Goal: Task Accomplishment & Management: Manage account settings

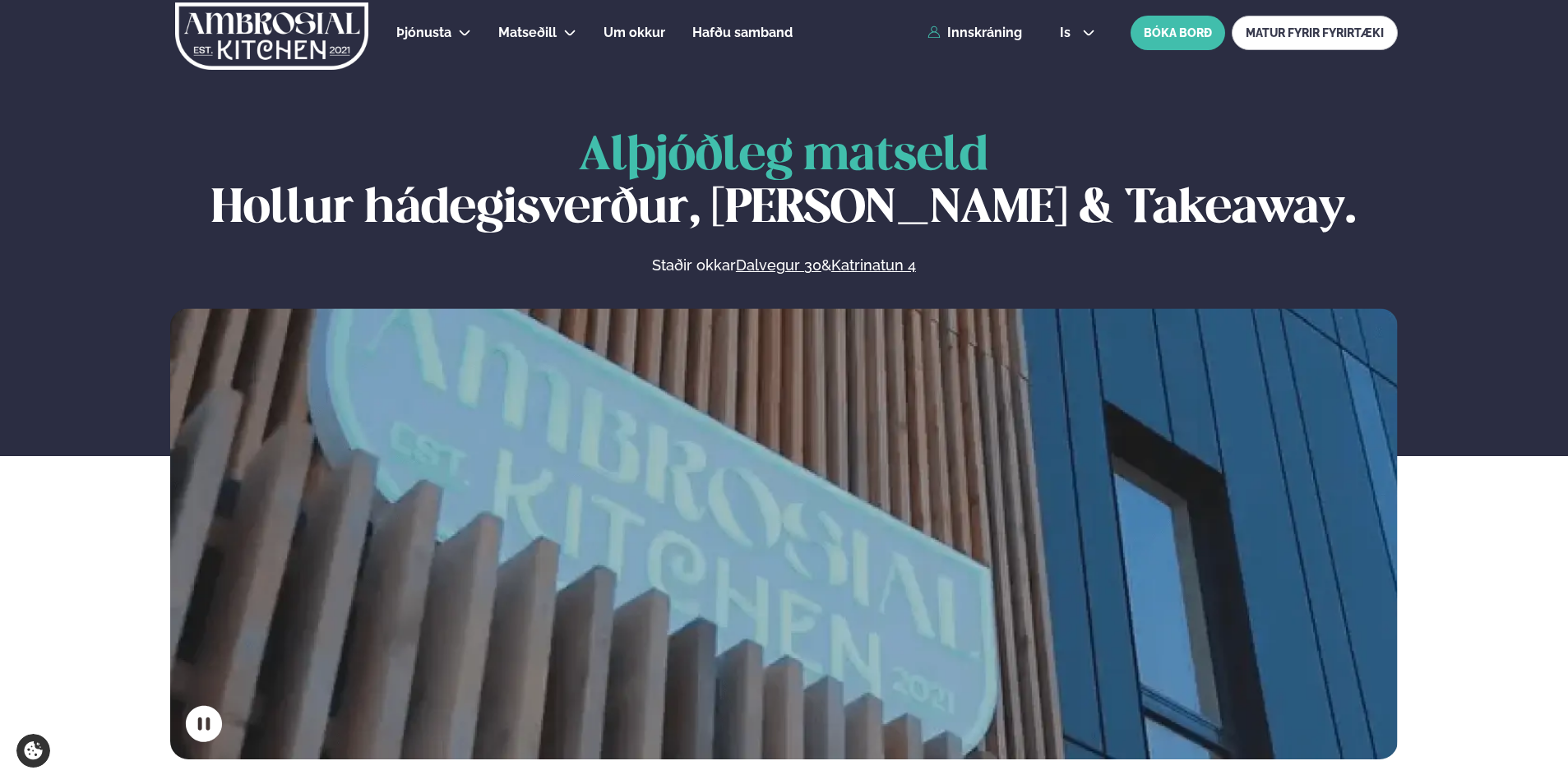
scroll to position [740, 0]
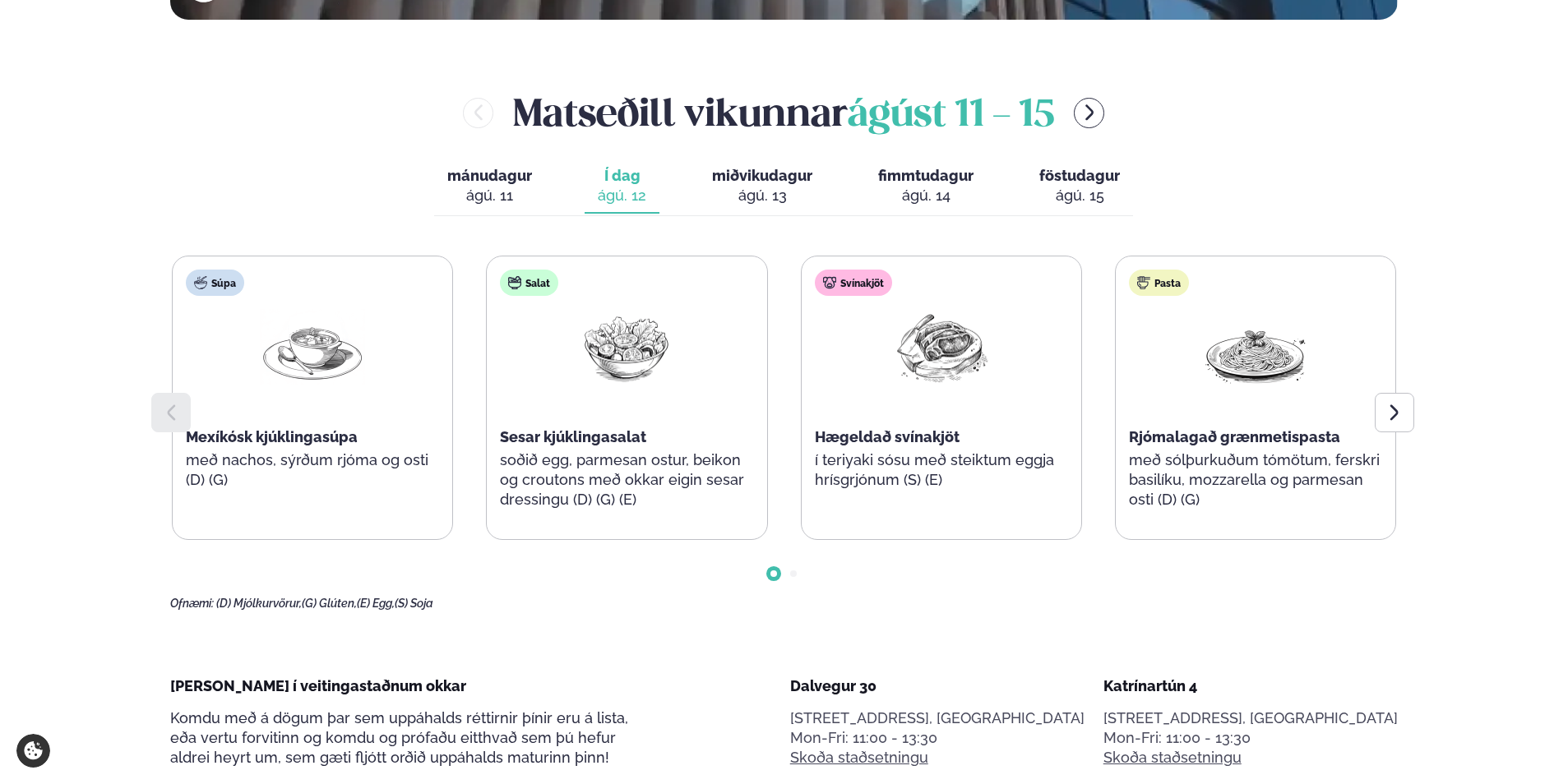
click at [1072, 174] on span "föstudagur" at bounding box center [1079, 176] width 81 height 18
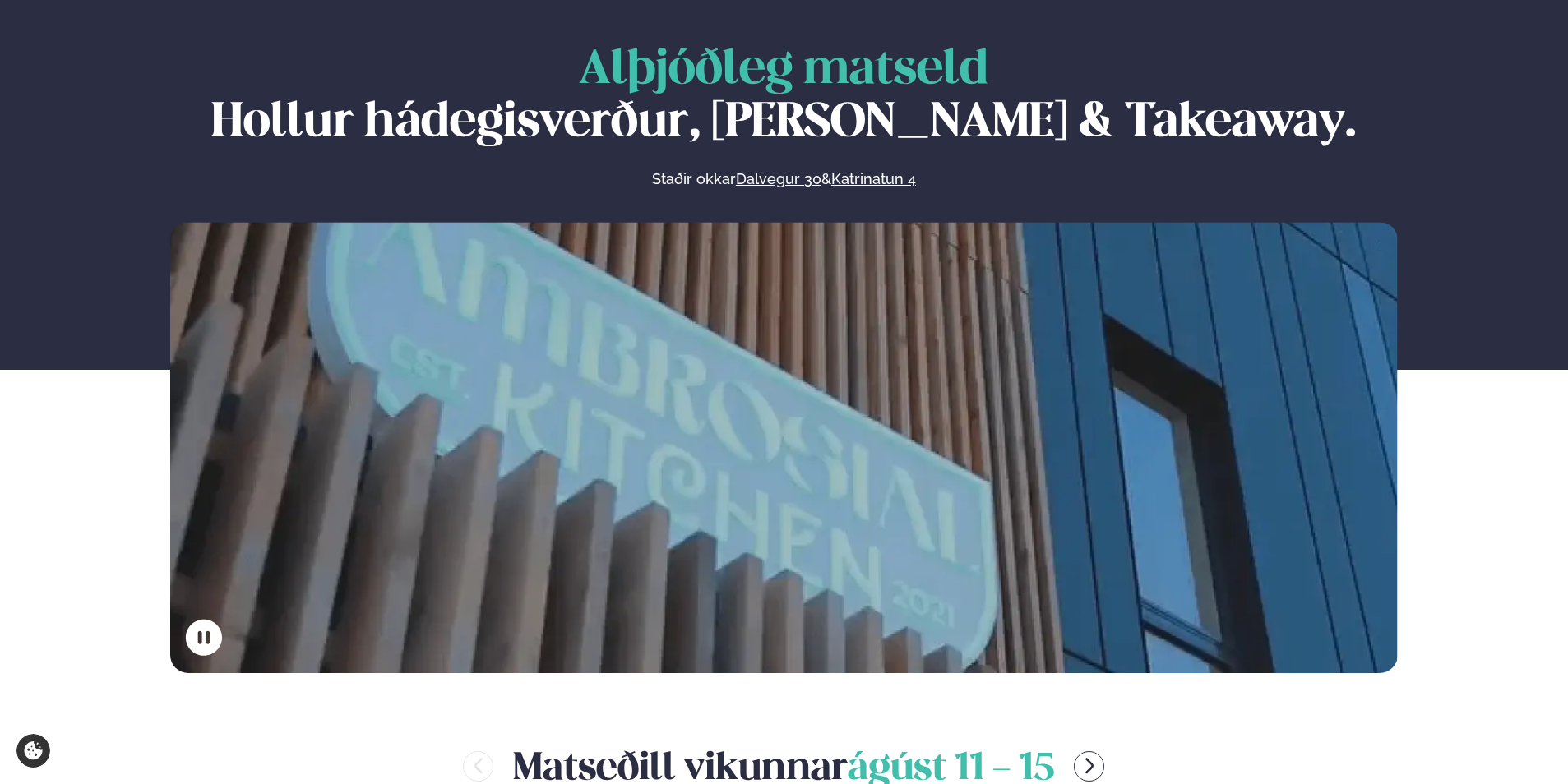
scroll to position [0, 0]
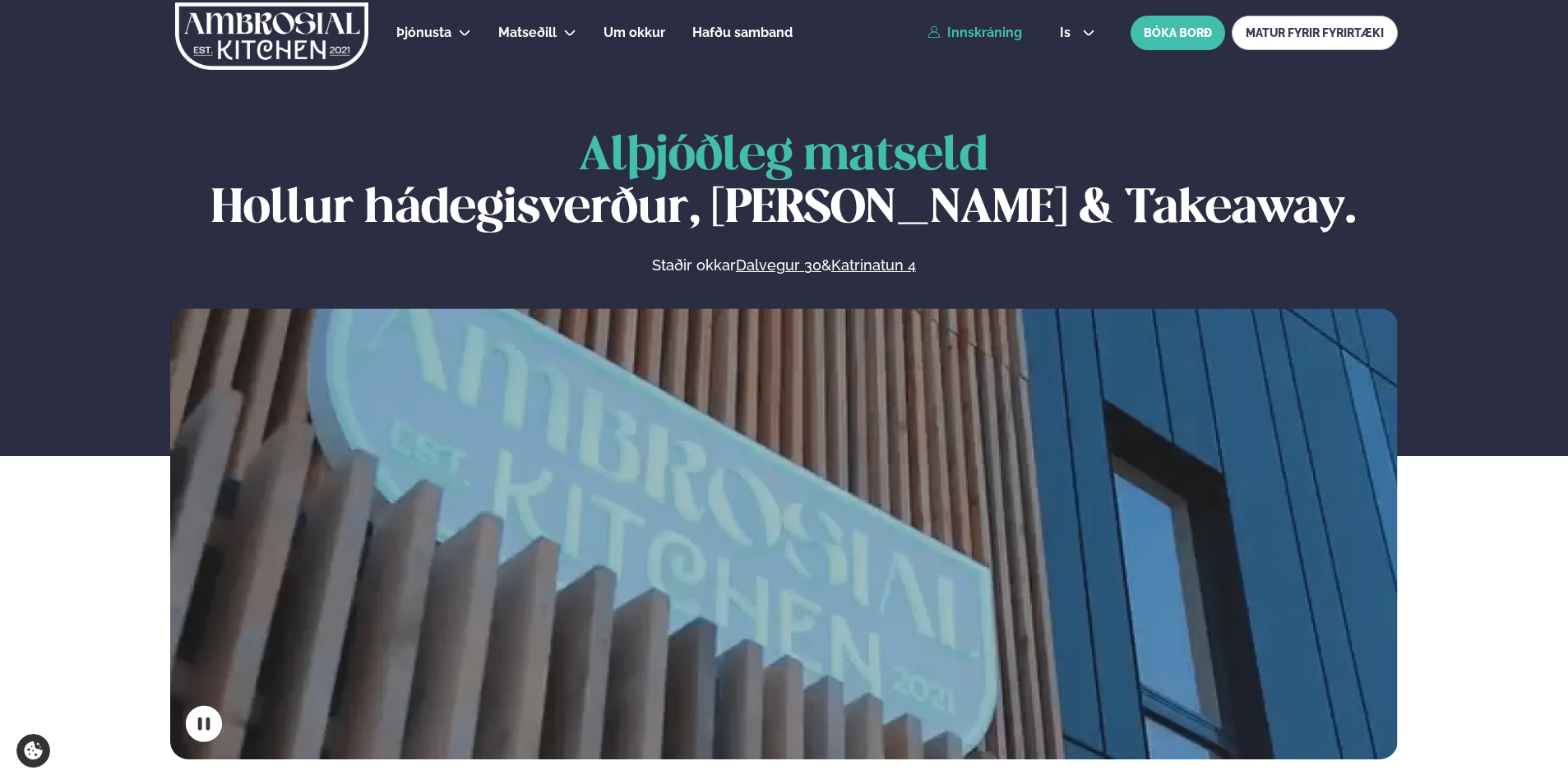
click at [960, 32] on link "Innskráning" at bounding box center [974, 32] width 94 height 15
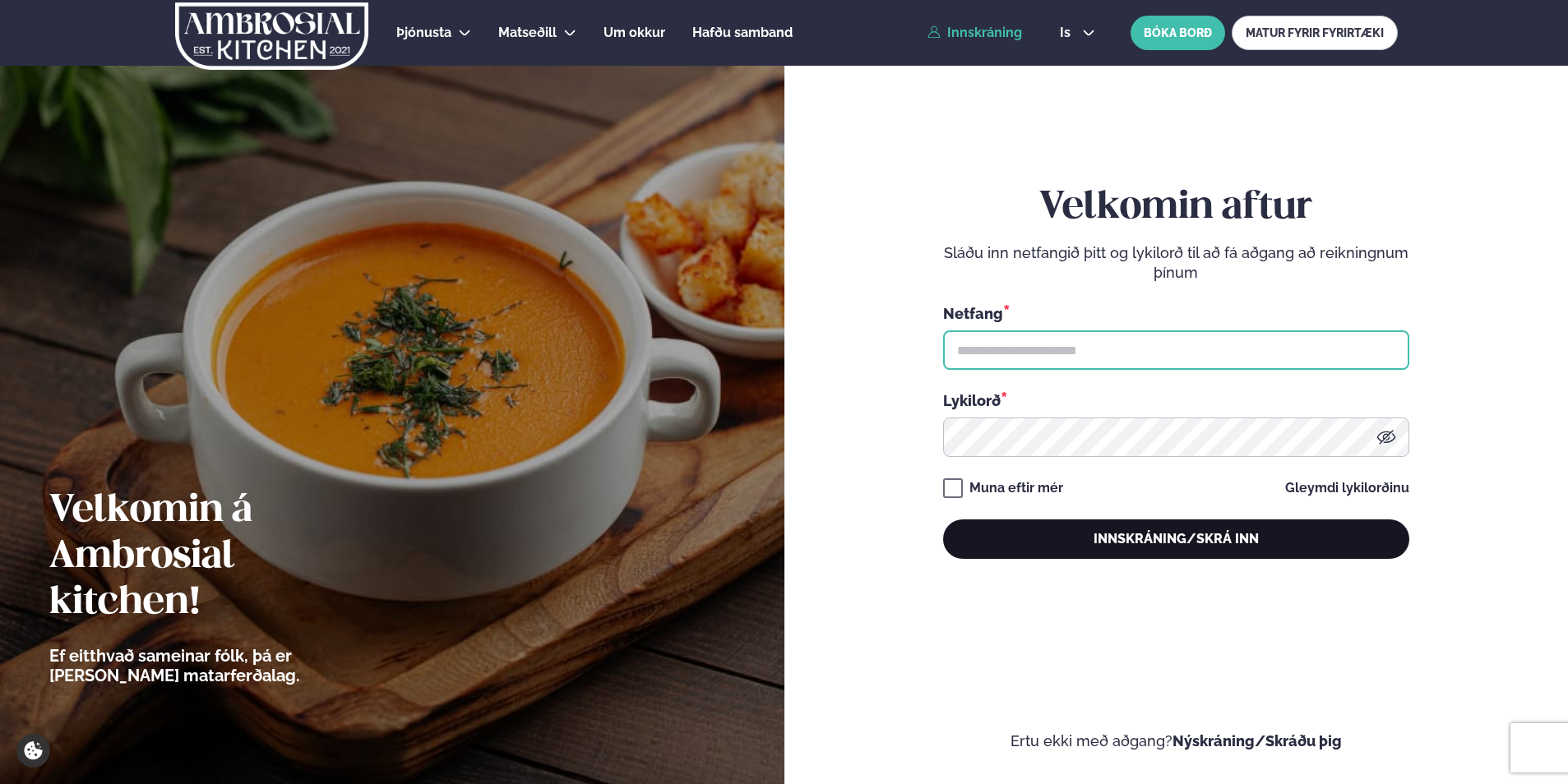
type input "**********"
click at [1189, 546] on button "Innskráning/Skrá inn" at bounding box center [1175, 539] width 466 height 39
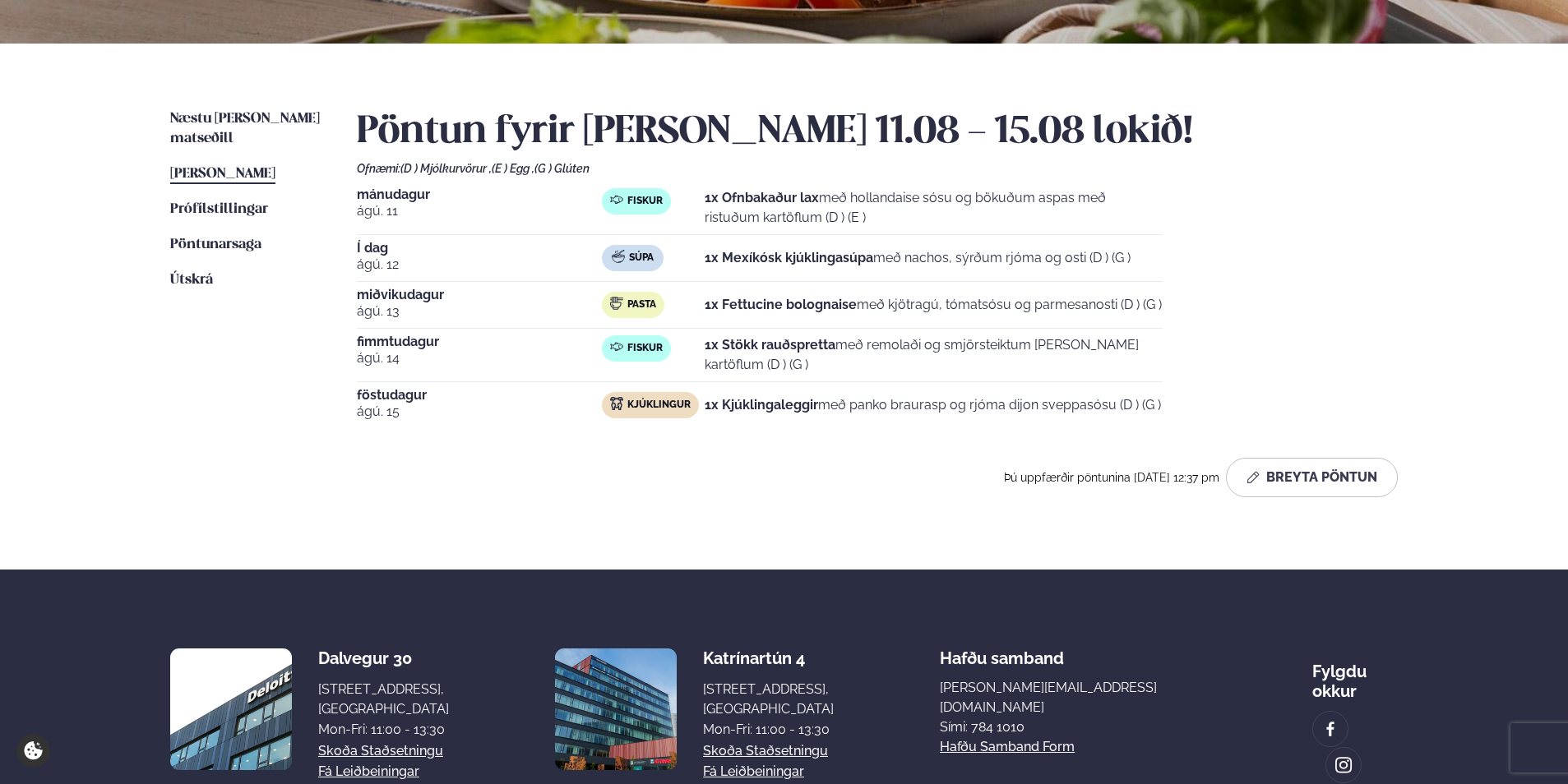
scroll to position [329, 0]
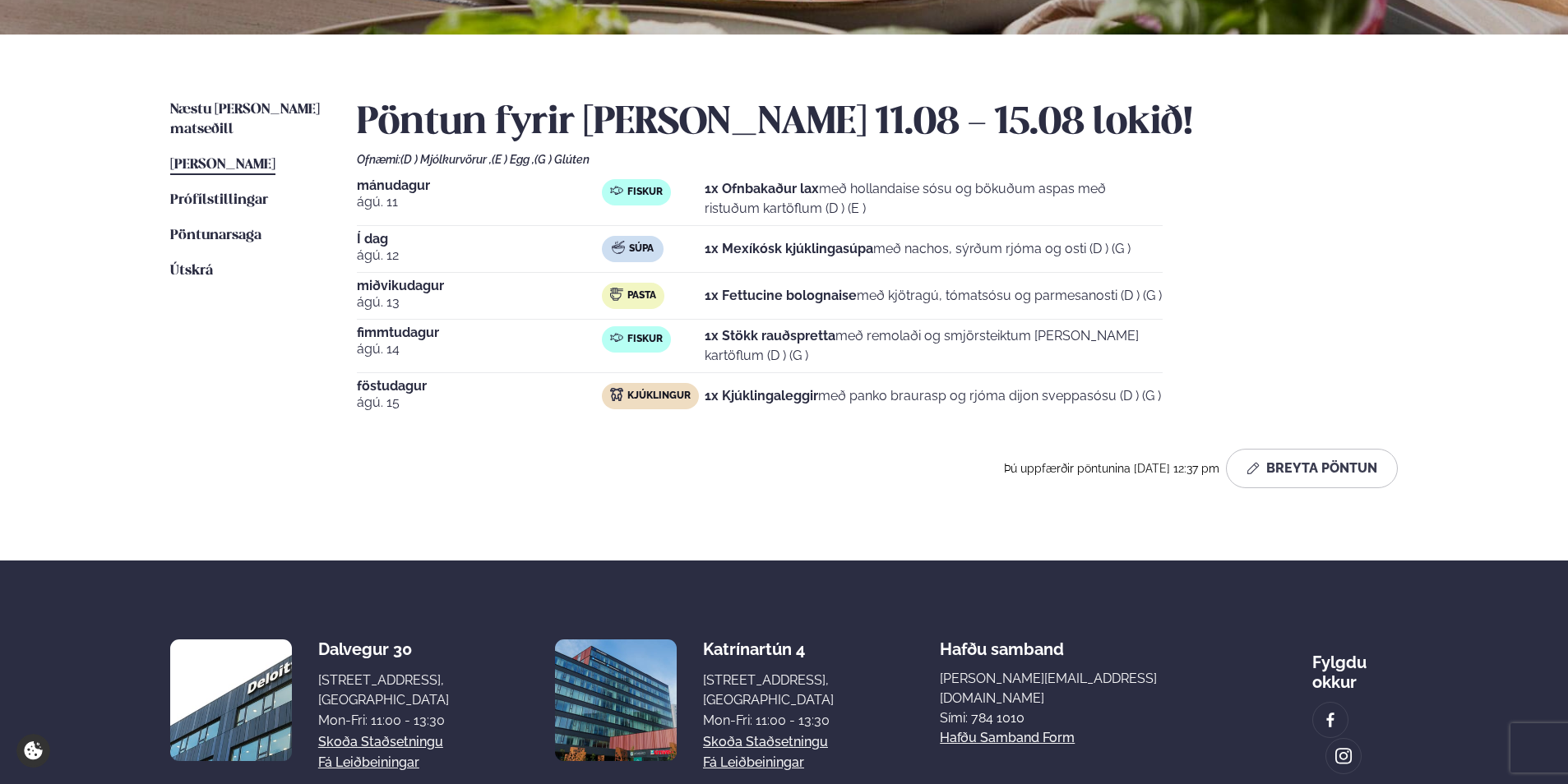
click at [883, 392] on p "1x Kjúklingaleggir með panko braurasp og rjóma dijon sveppasósu (D ) (G )" at bounding box center [933, 396] width 457 height 20
click at [1283, 462] on button "Breyta Pöntun" at bounding box center [1311, 468] width 172 height 39
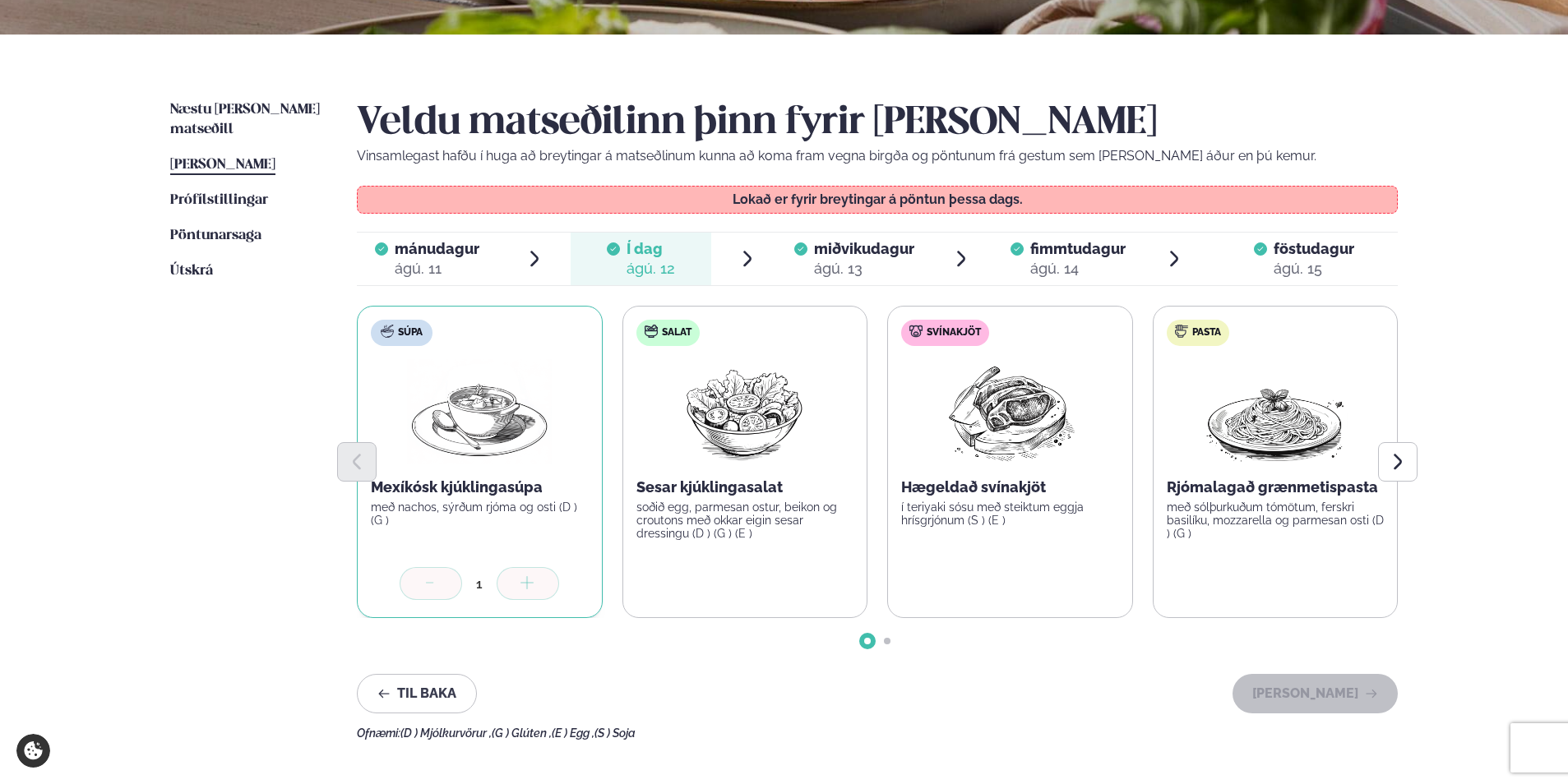
click at [1303, 255] on span "föstudagur" at bounding box center [1314, 248] width 81 height 18
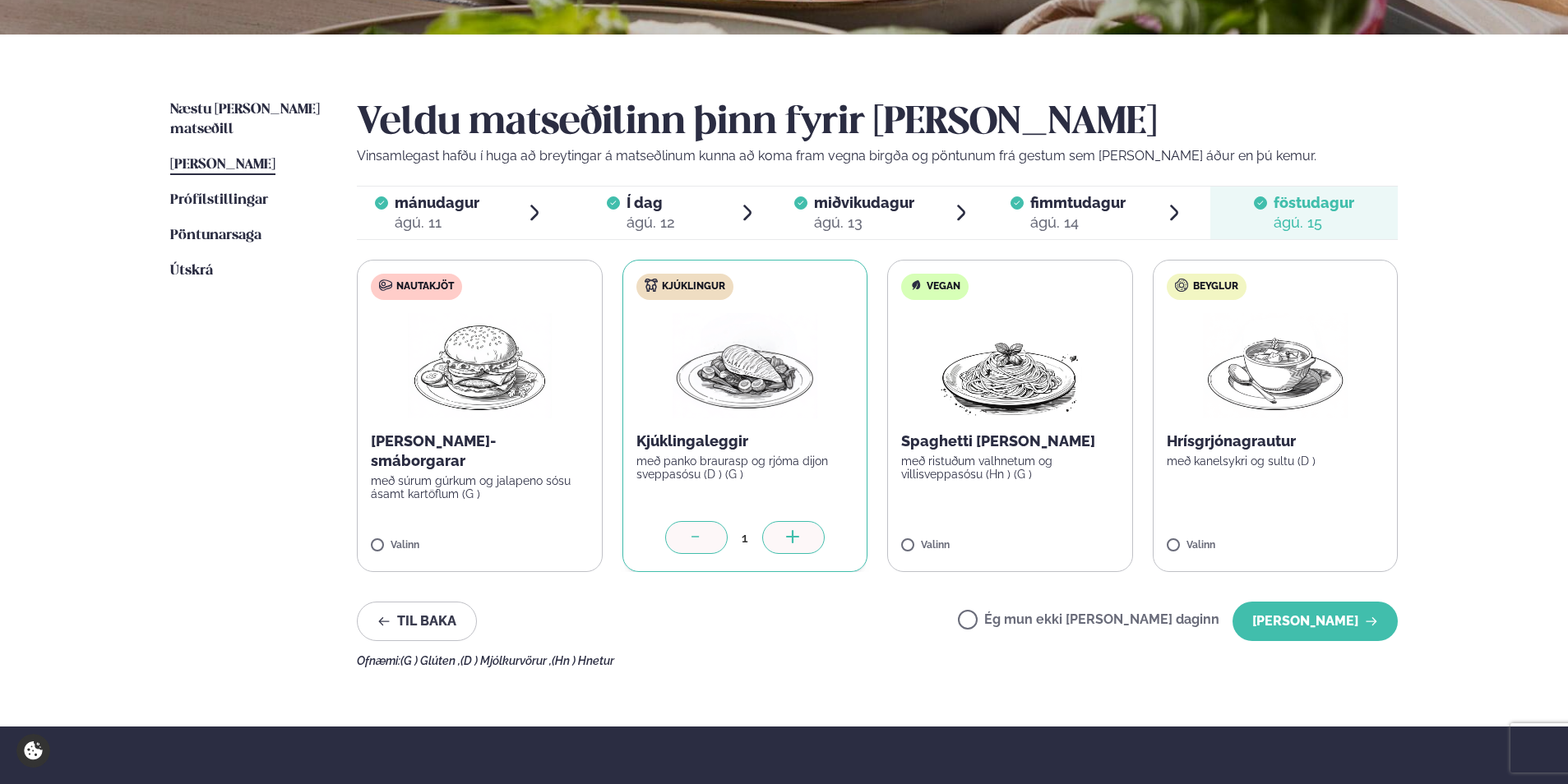
click at [697, 529] on div at bounding box center [696, 537] width 63 height 32
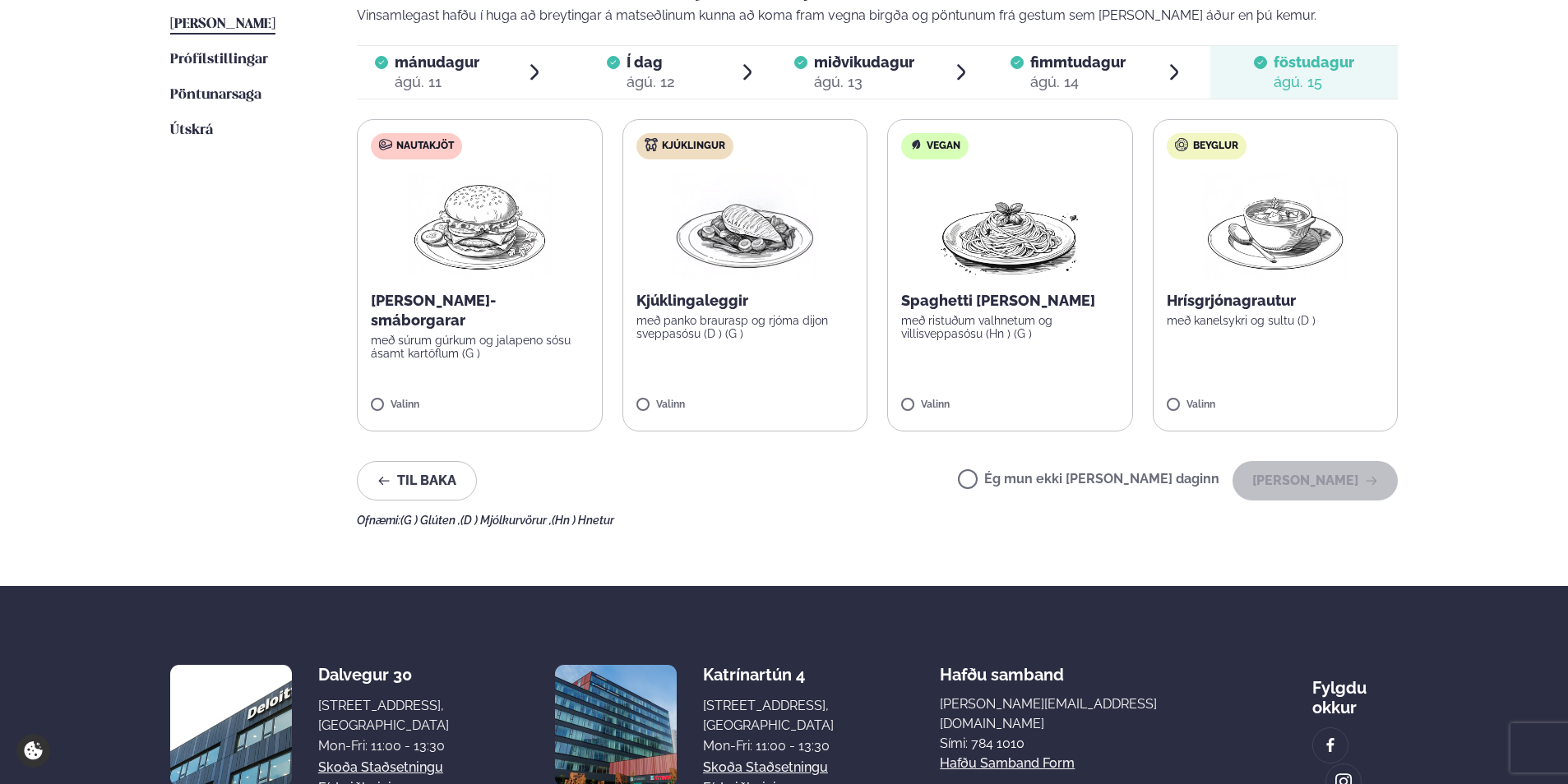
scroll to position [603, 0]
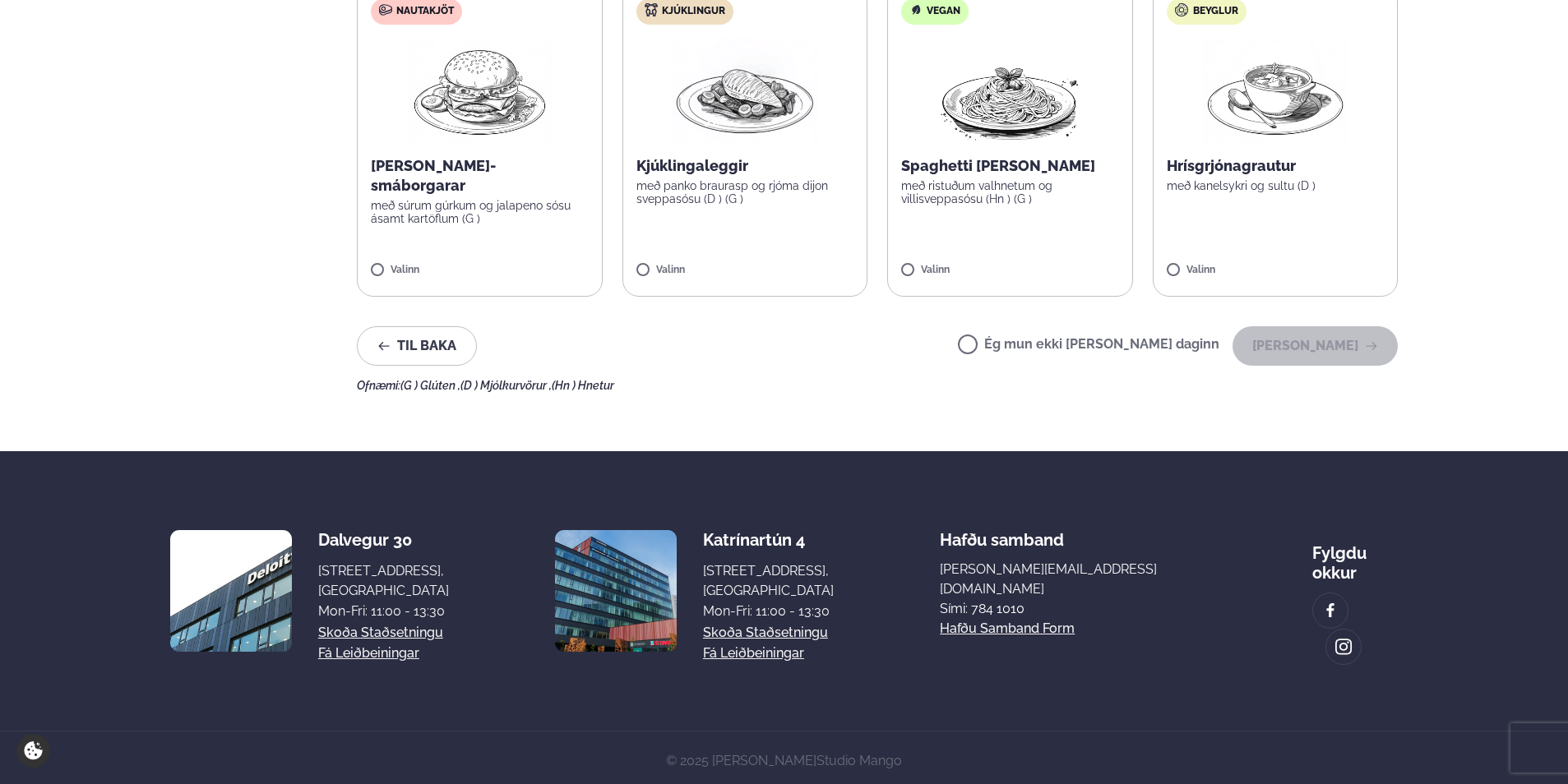
click at [670, 402] on div "Næstu [PERSON_NAME] matseðill Næsta vika [PERSON_NAME] matseðill [PERSON_NAME] …" at bounding box center [784, 105] width 1325 height 692
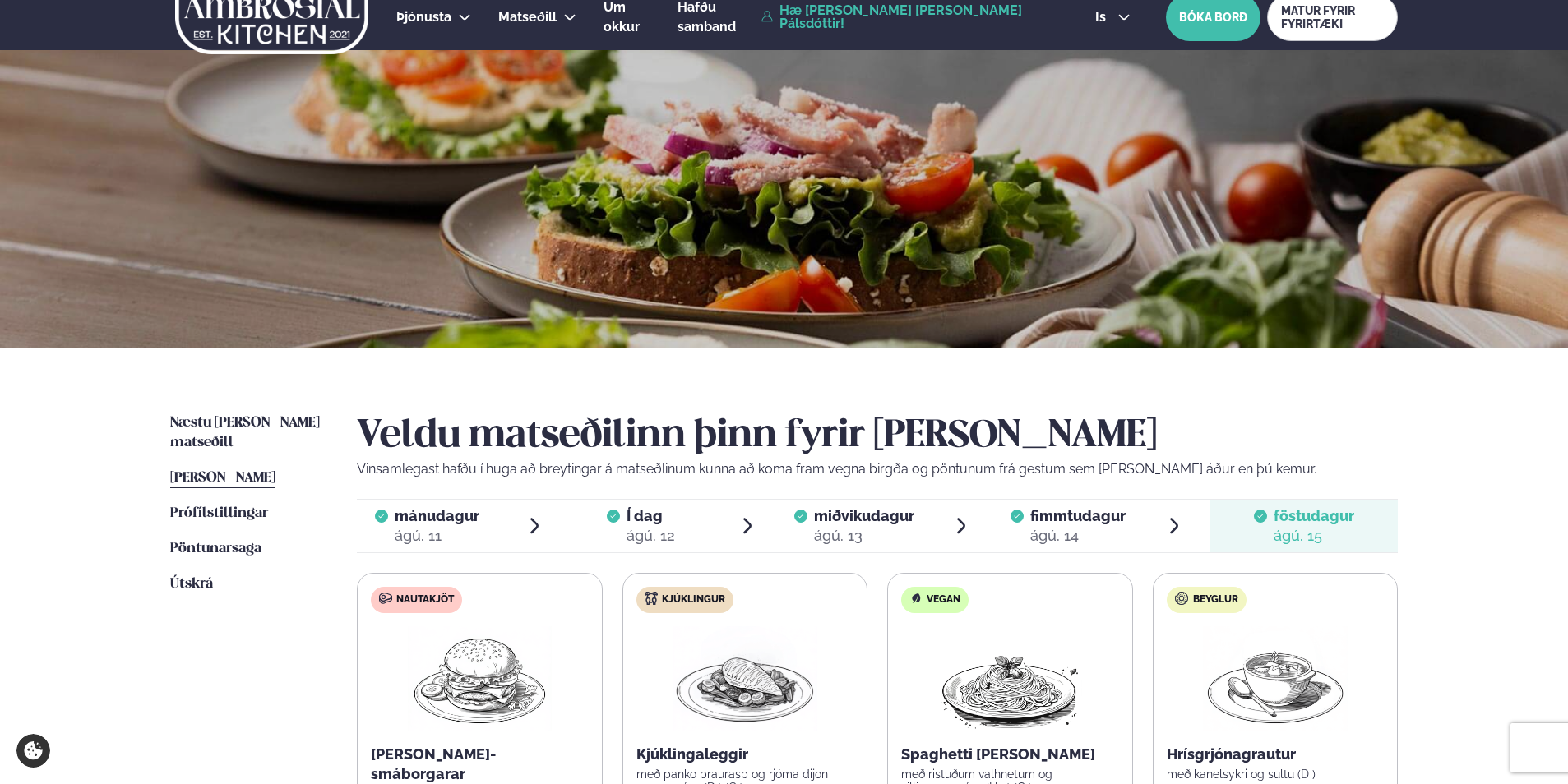
scroll to position [0, 0]
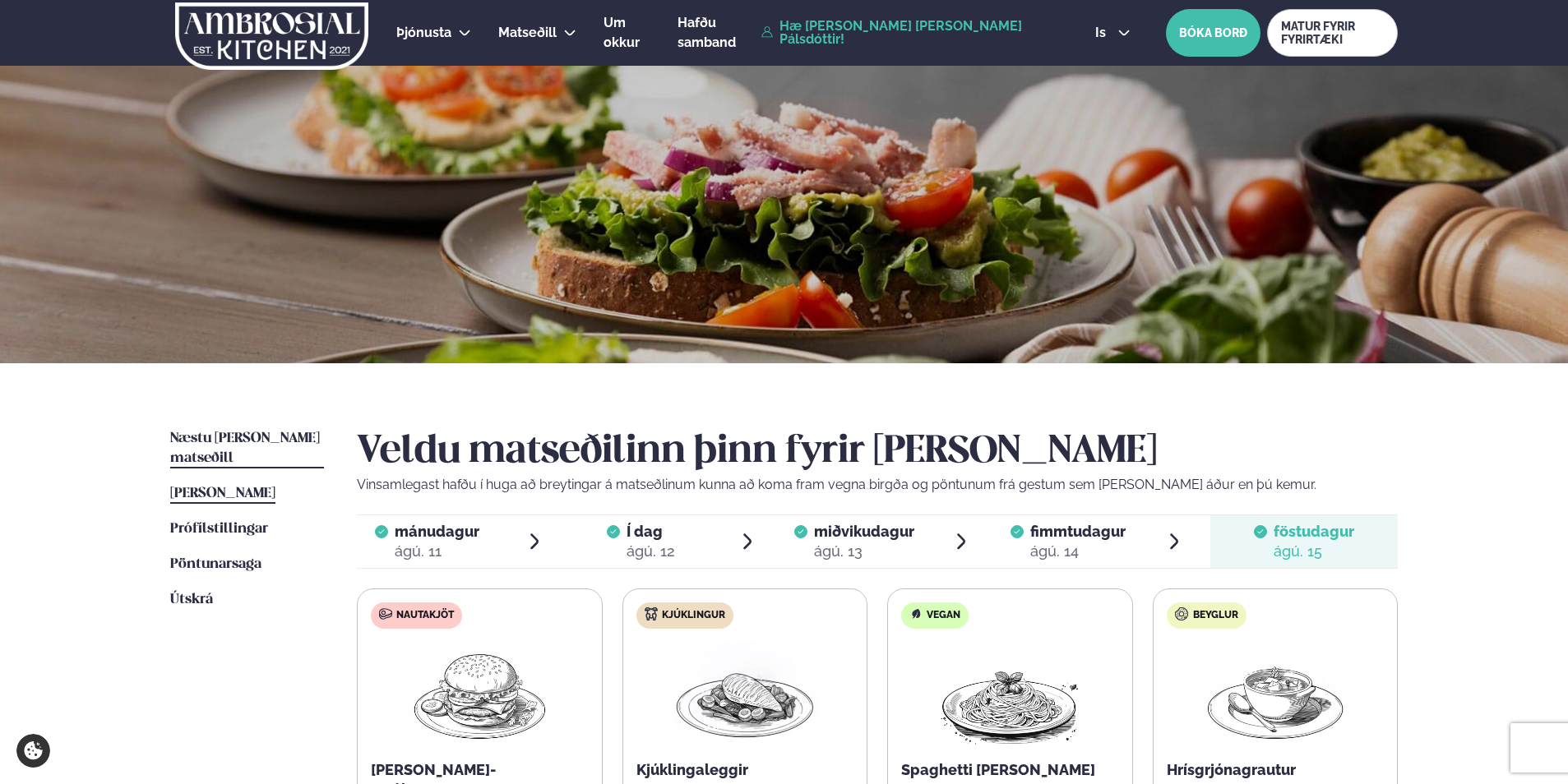
click at [266, 447] on link "Næstu [PERSON_NAME] matseðill Næsta vika" at bounding box center [246, 448] width 154 height 39
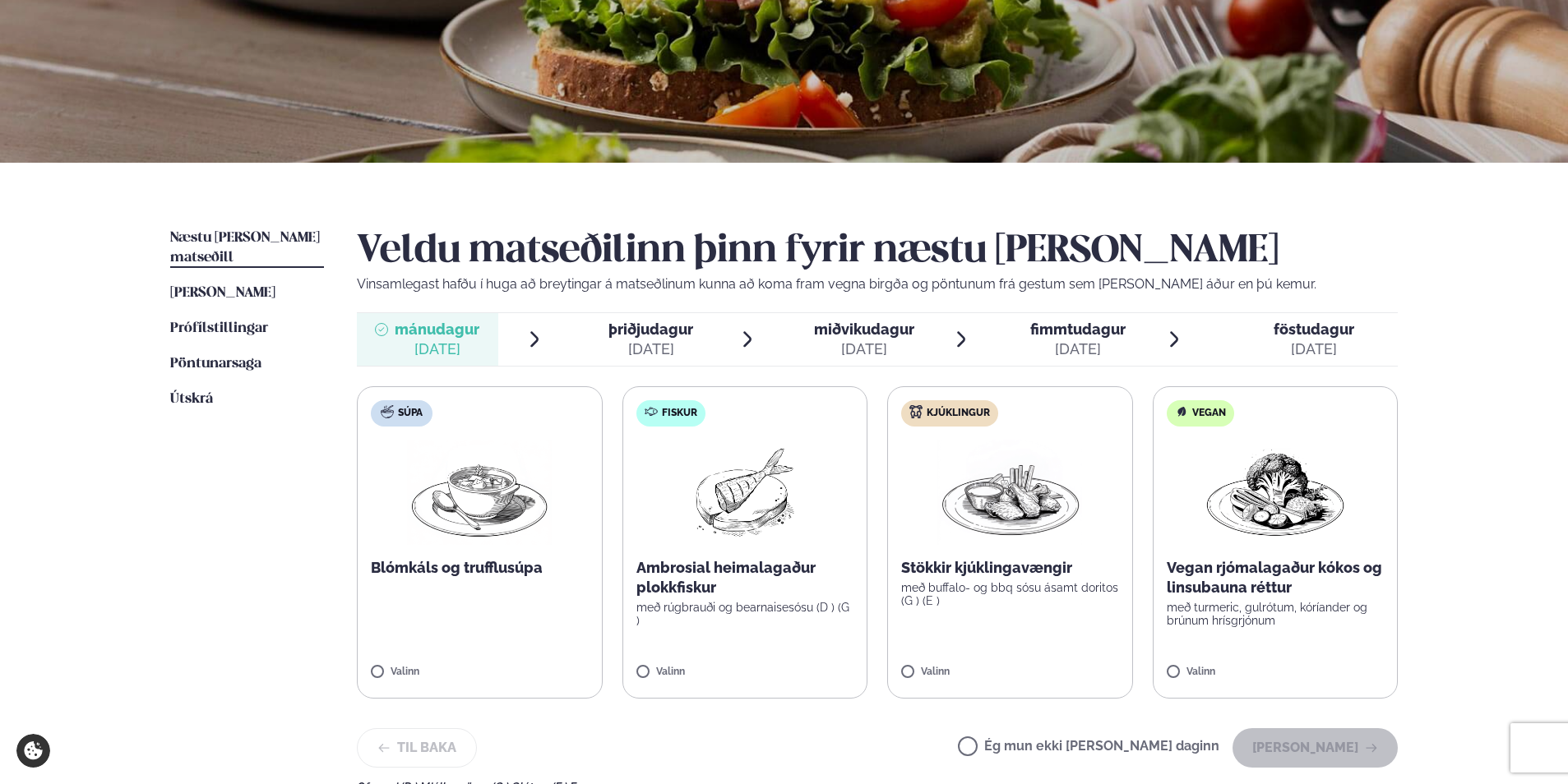
scroll to position [82, 0]
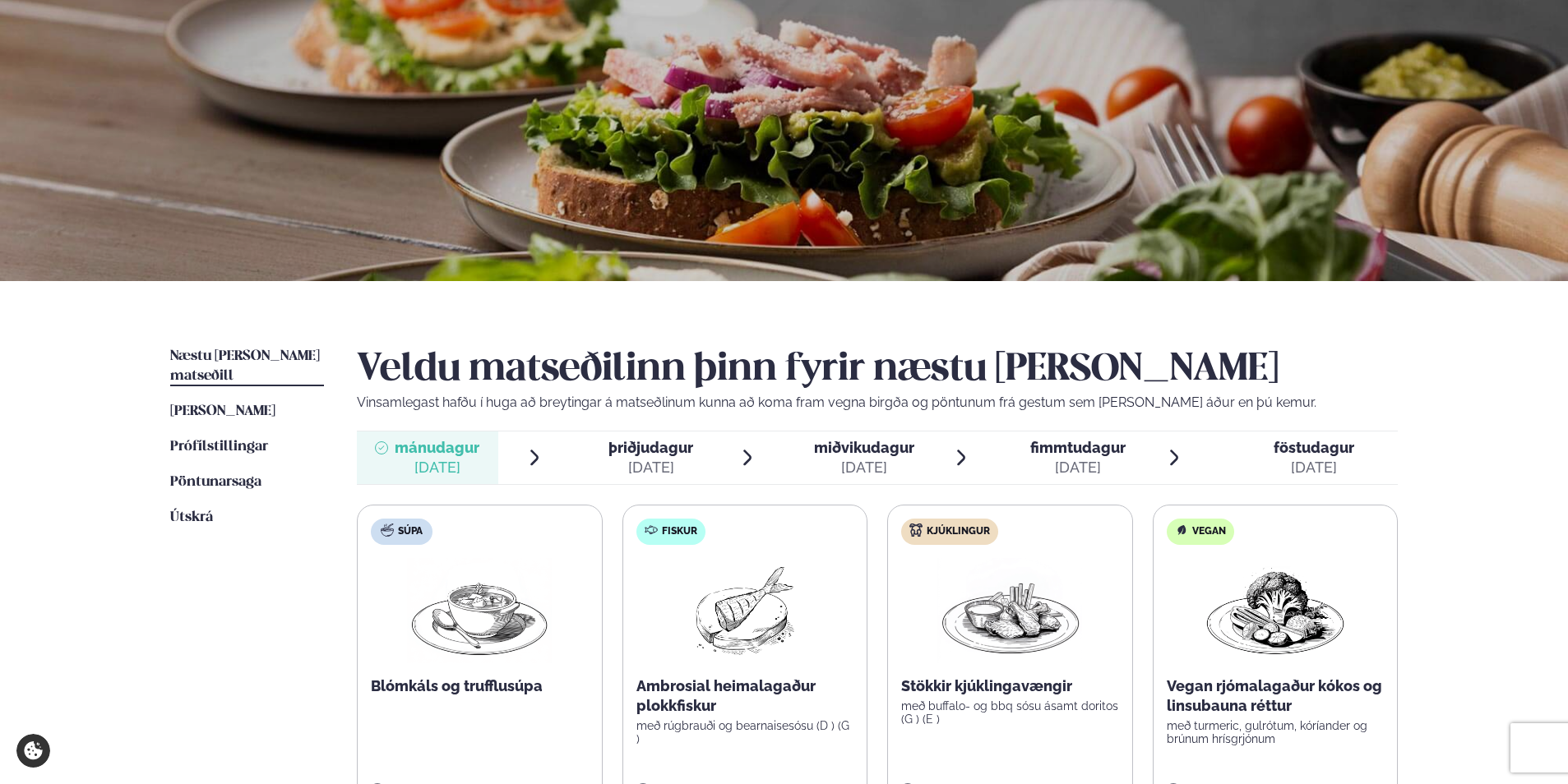
click at [644, 467] on div "[DATE]" at bounding box center [651, 467] width 84 height 20
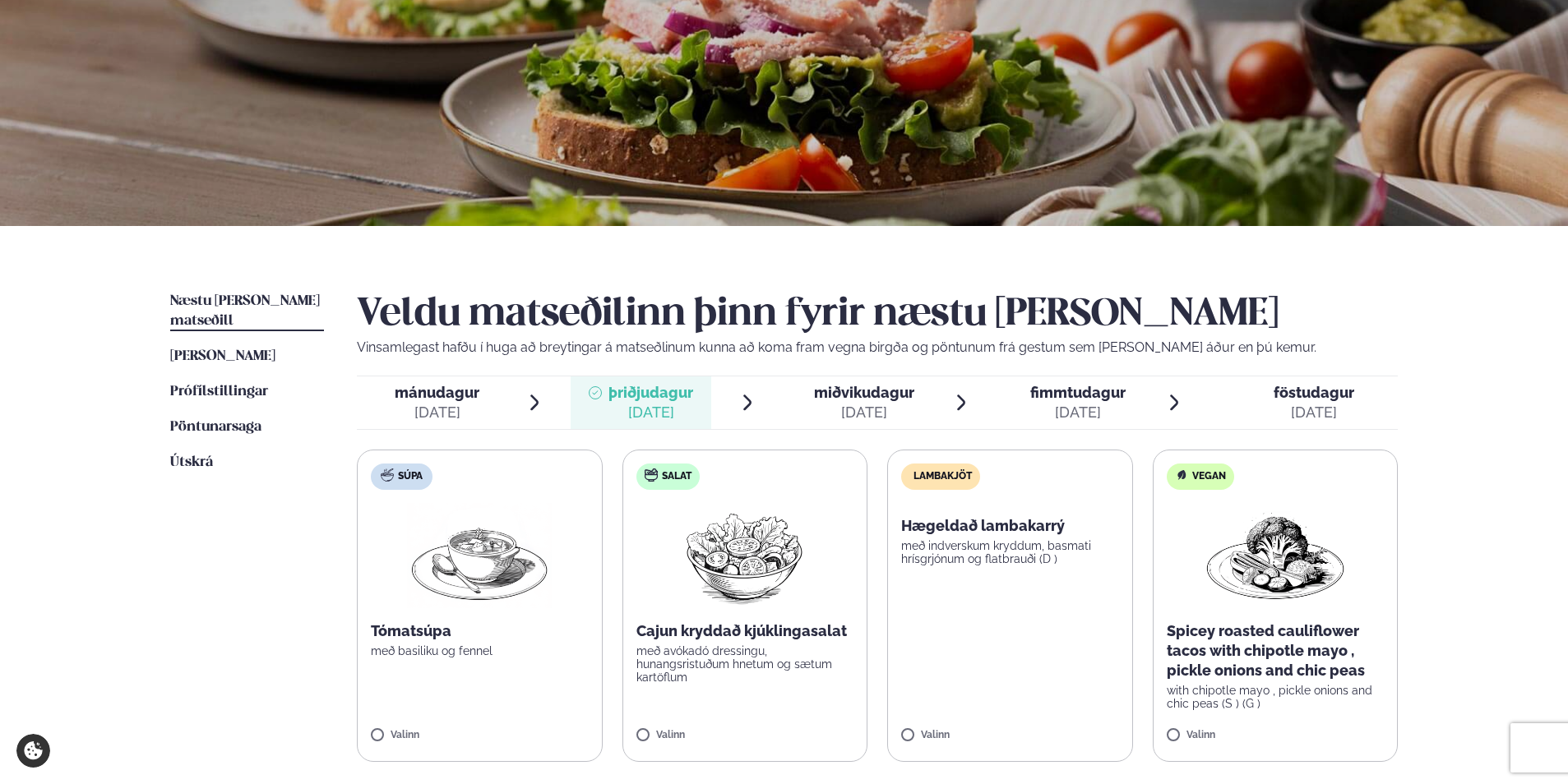
scroll to position [164, 0]
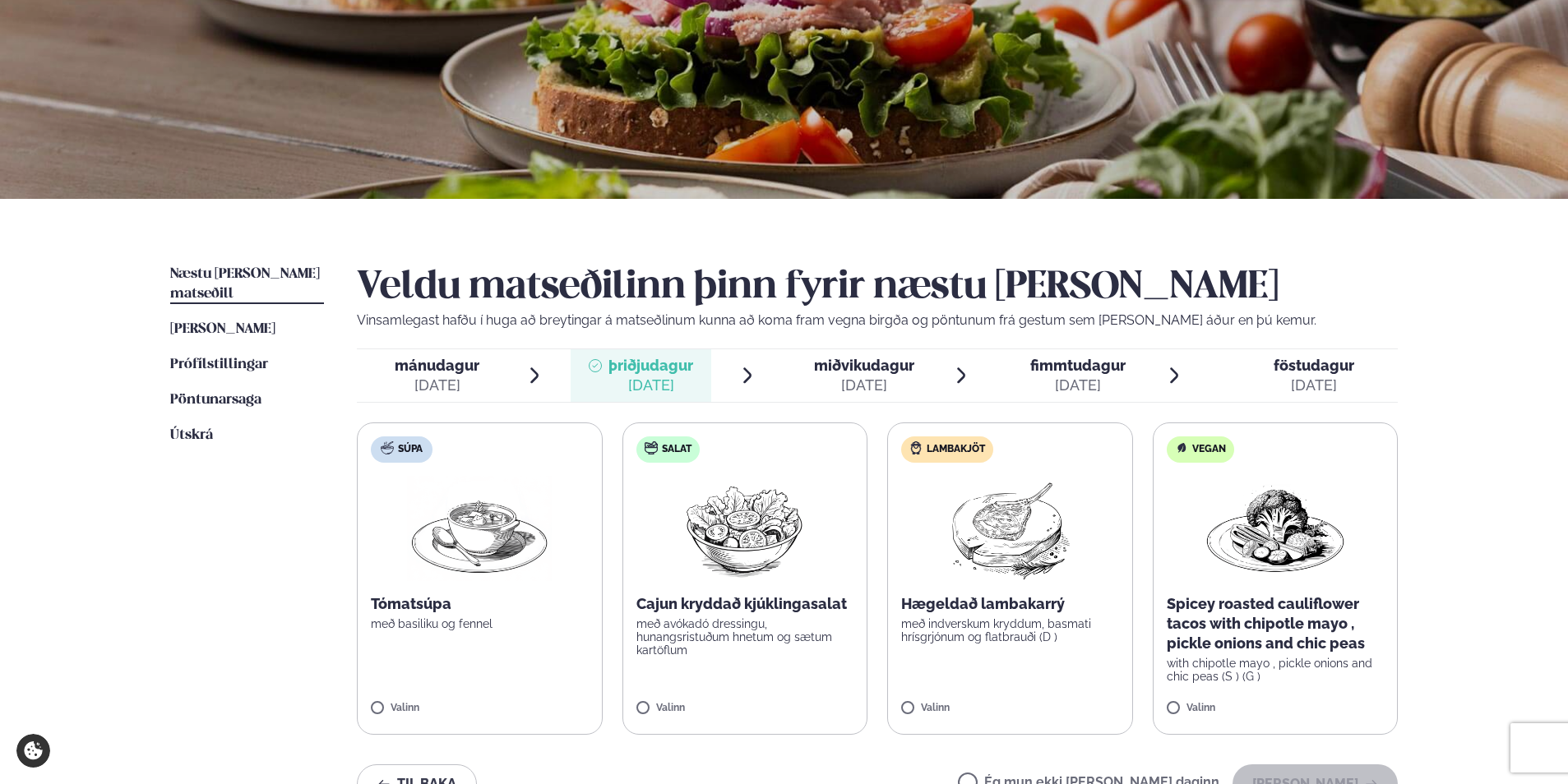
click at [847, 389] on div "[DATE]" at bounding box center [864, 386] width 100 height 20
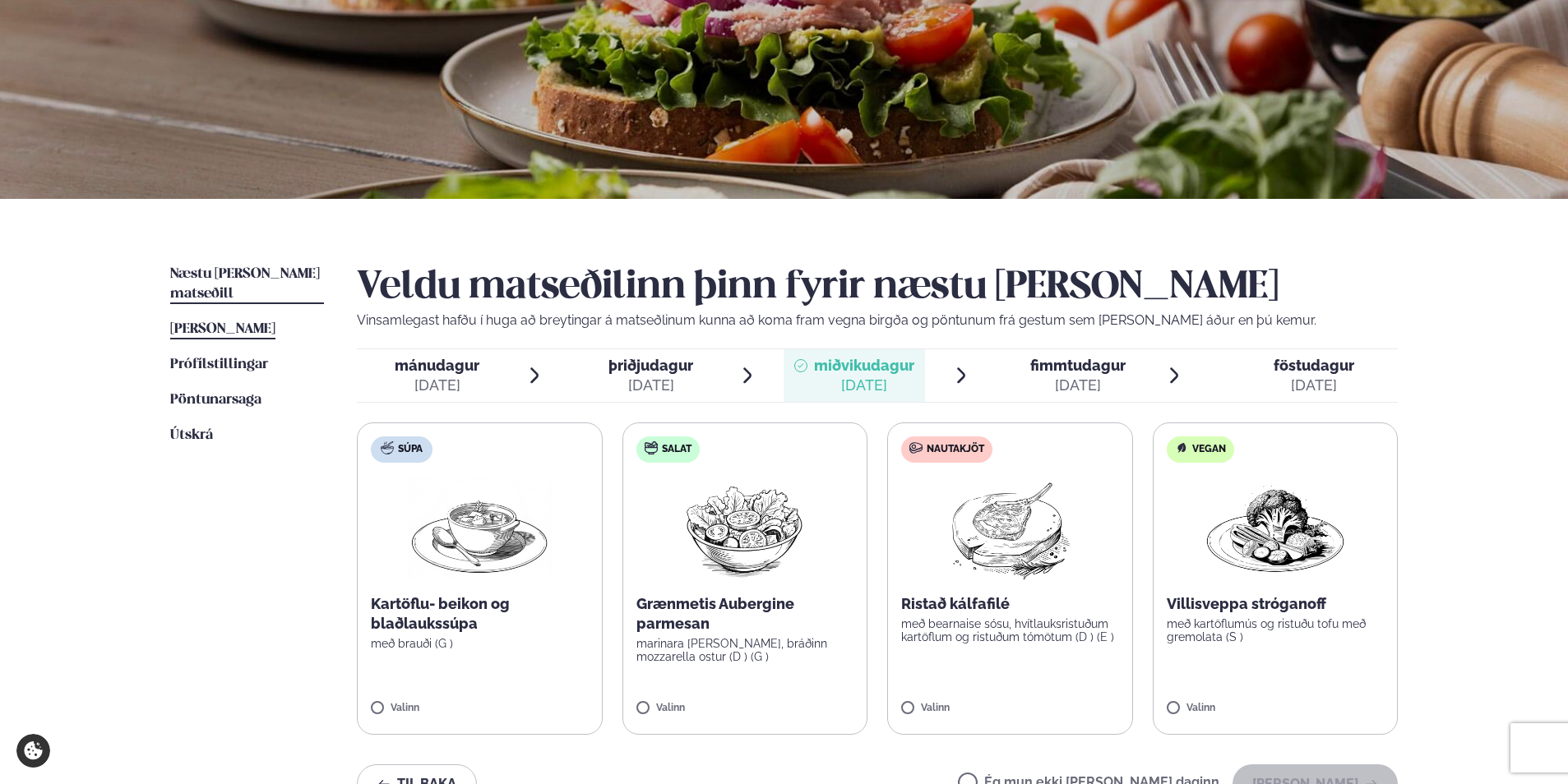
click at [228, 322] on span "[PERSON_NAME]" at bounding box center [222, 329] width 105 height 14
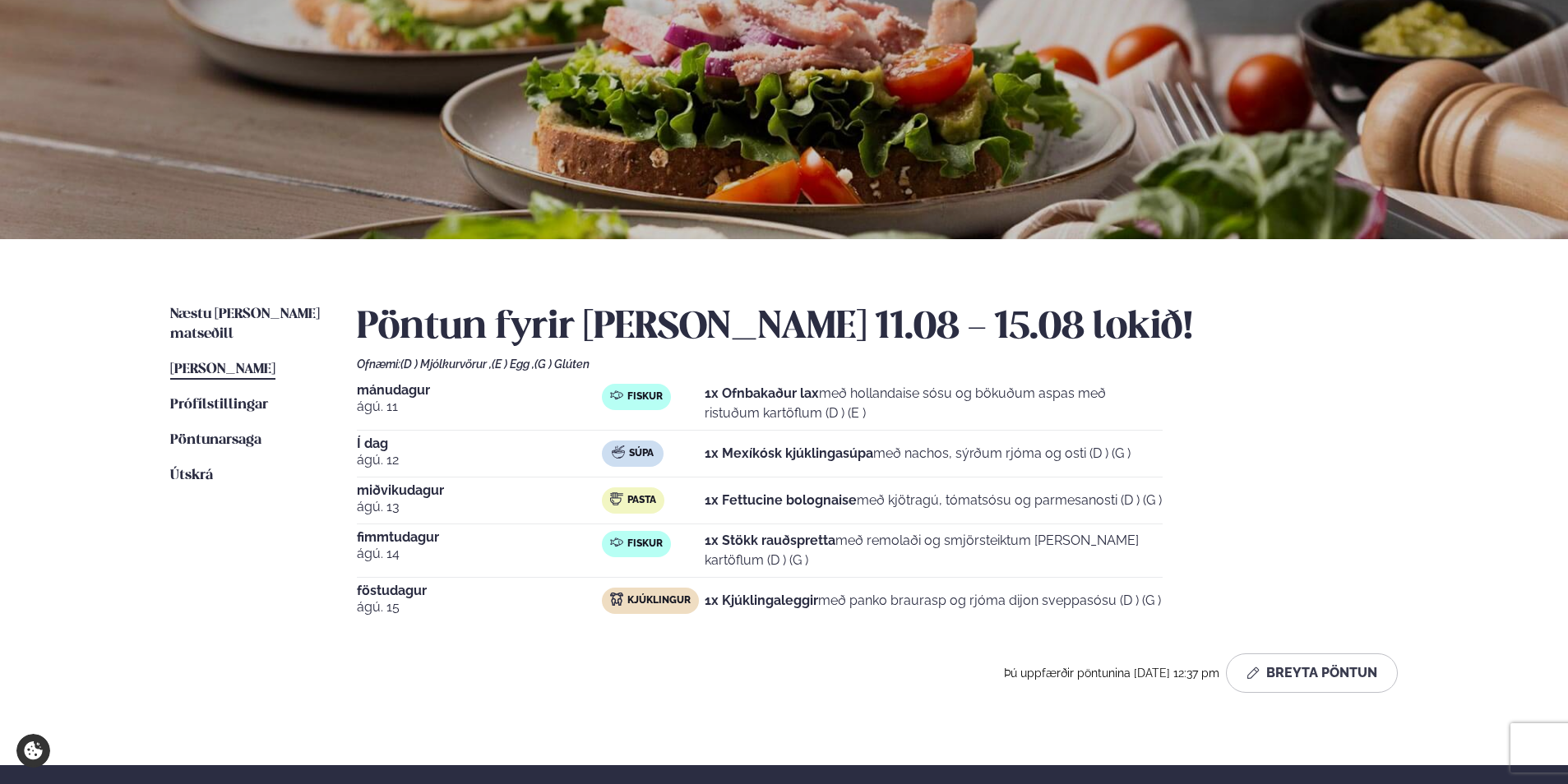
scroll to position [164, 0]
